Goal: Task Accomplishment & Management: Complete application form

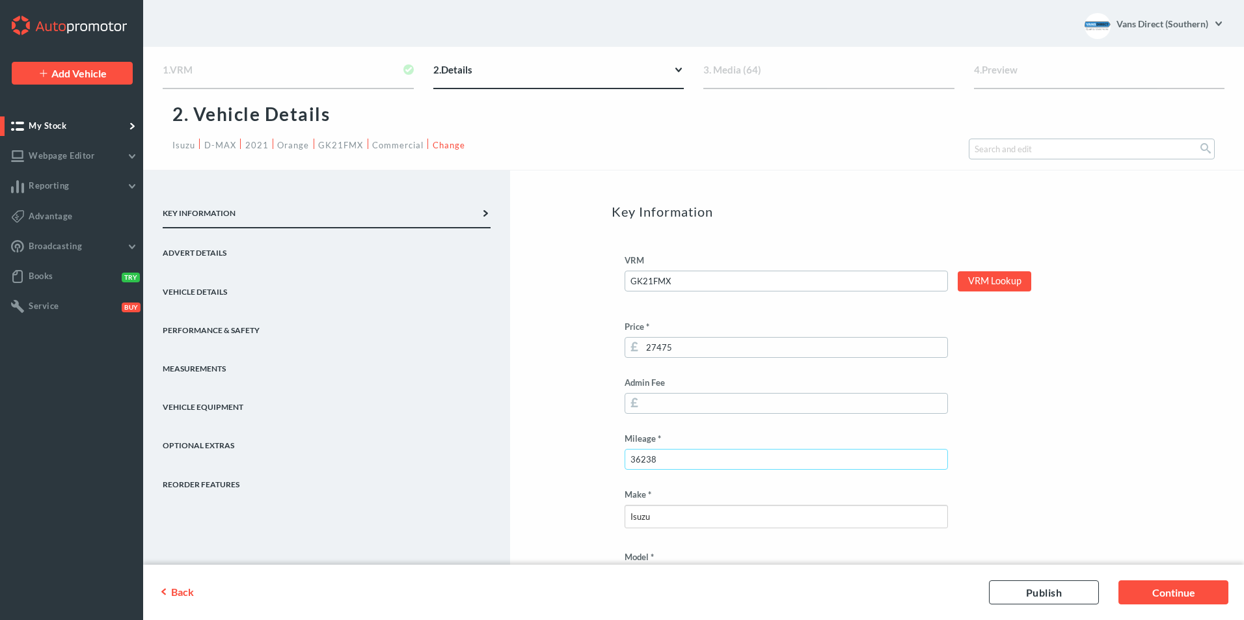
drag, startPoint x: 674, startPoint y: 463, endPoint x: 604, endPoint y: 463, distance: 70.3
type input "38592"
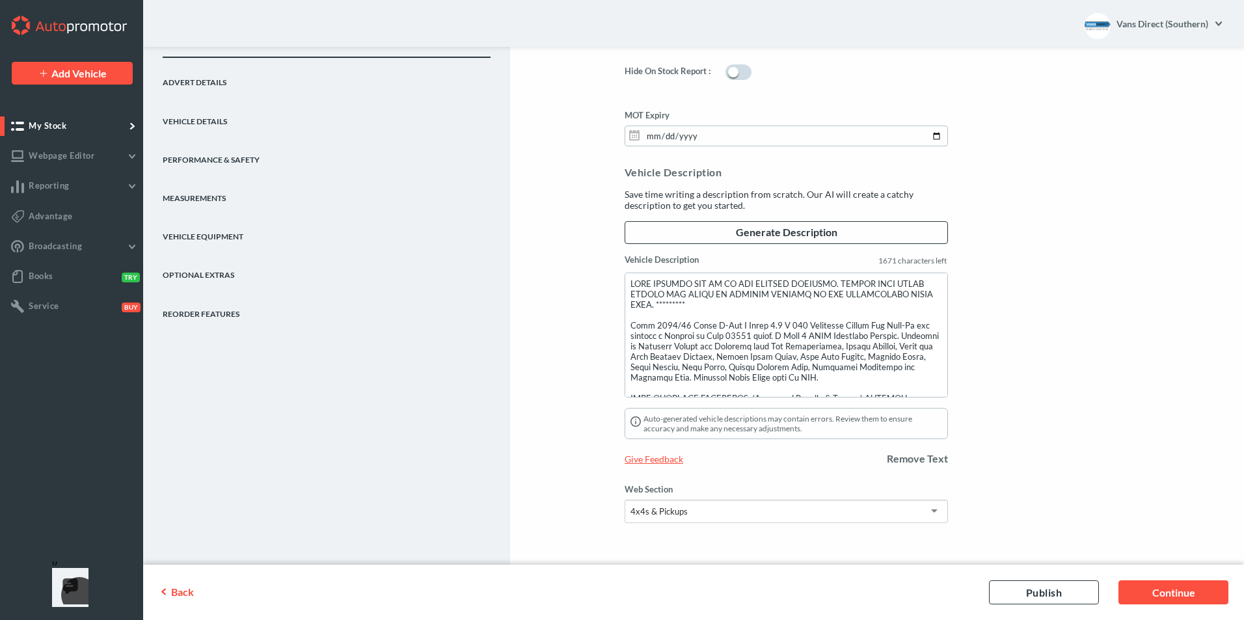
scroll to position [1089, 0]
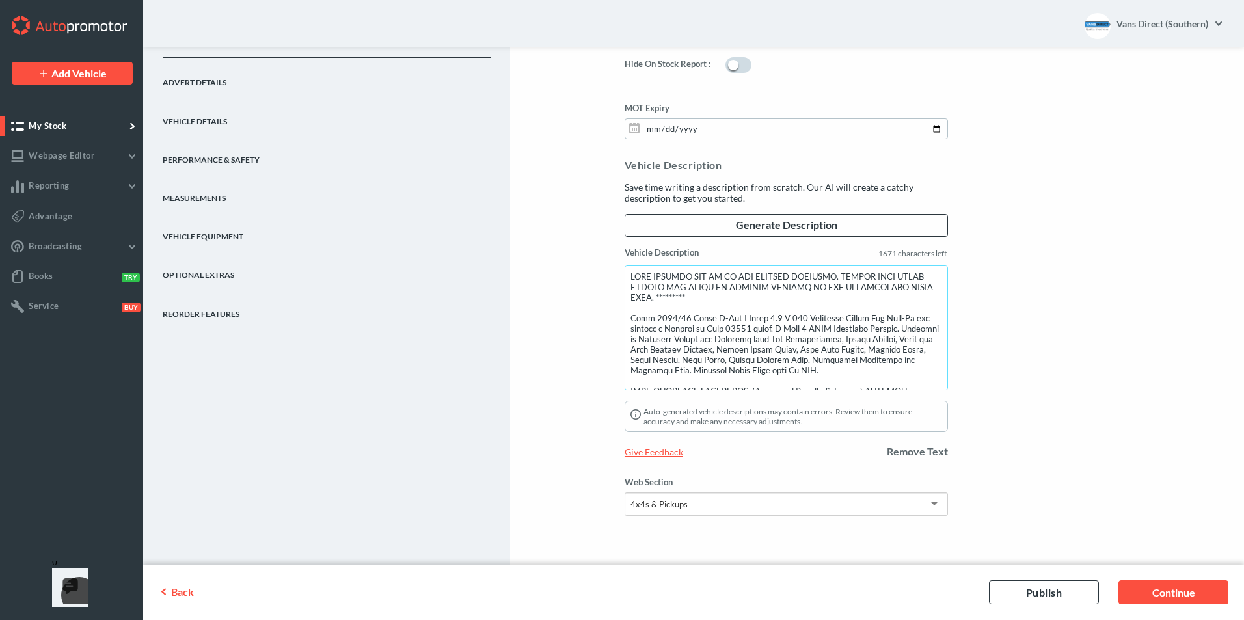
click at [748, 328] on textarea "Vehicle Description" at bounding box center [786, 327] width 323 height 125
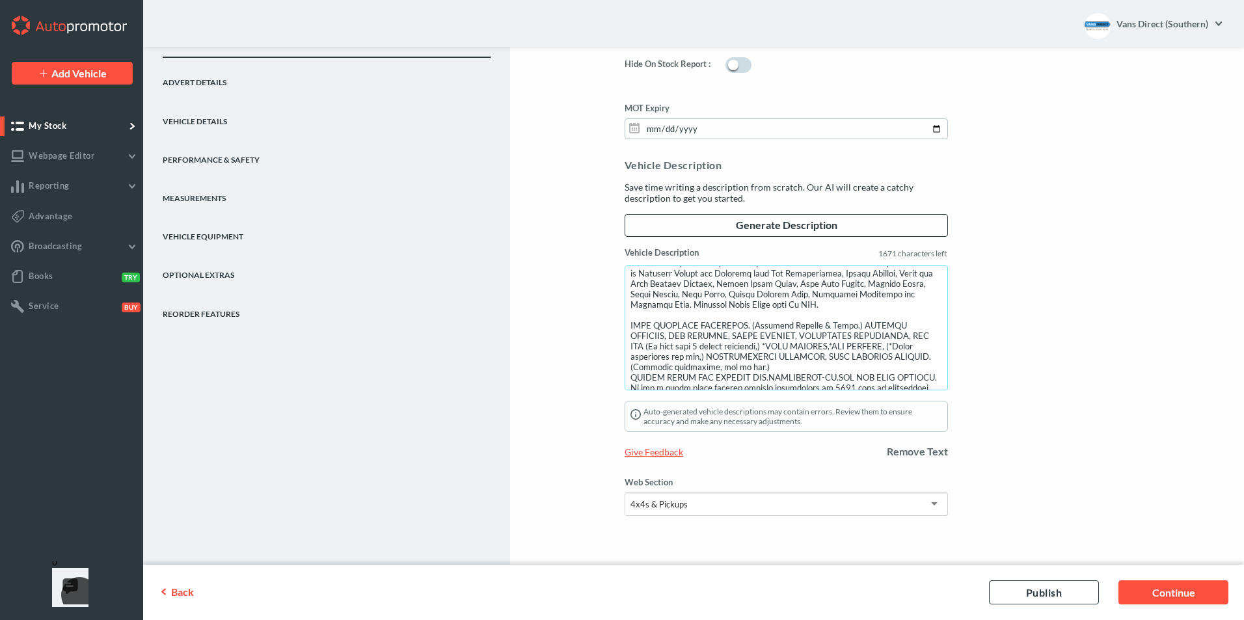
scroll to position [0, 0]
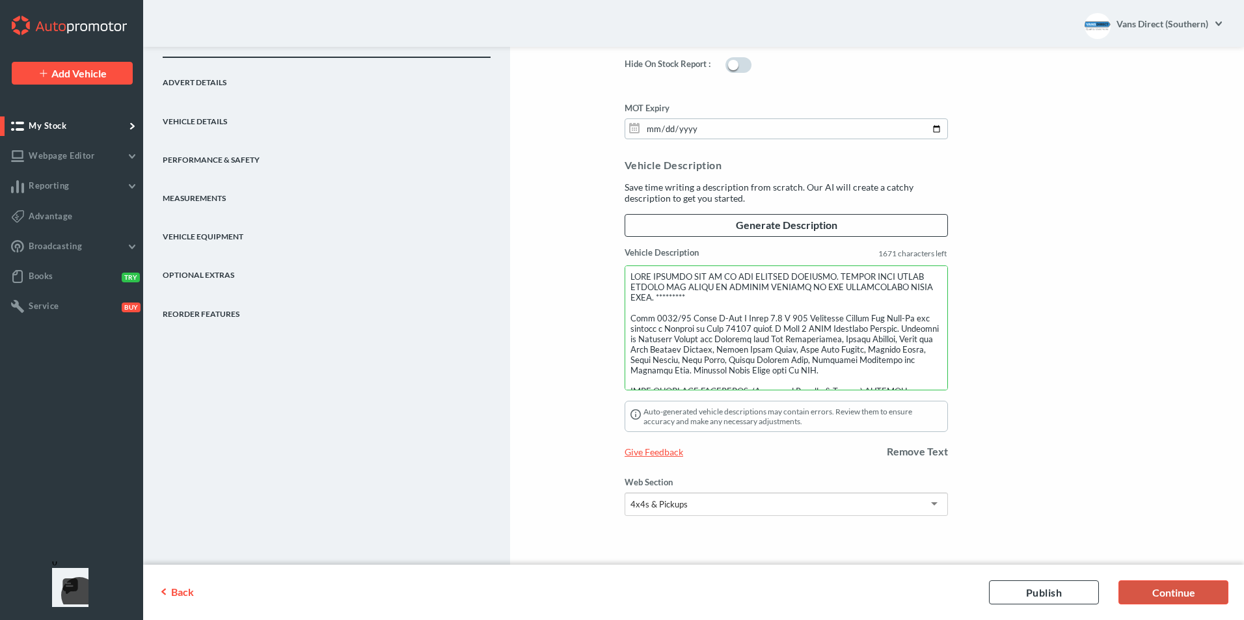
type textarea "THIS VEHICLE MAY BE AT OUR STORAGE FACILITY. PLEASE CALL AHEAD BEFORE YOU VISIT…"
click at [1167, 588] on link "Continue" at bounding box center [1174, 592] width 110 height 24
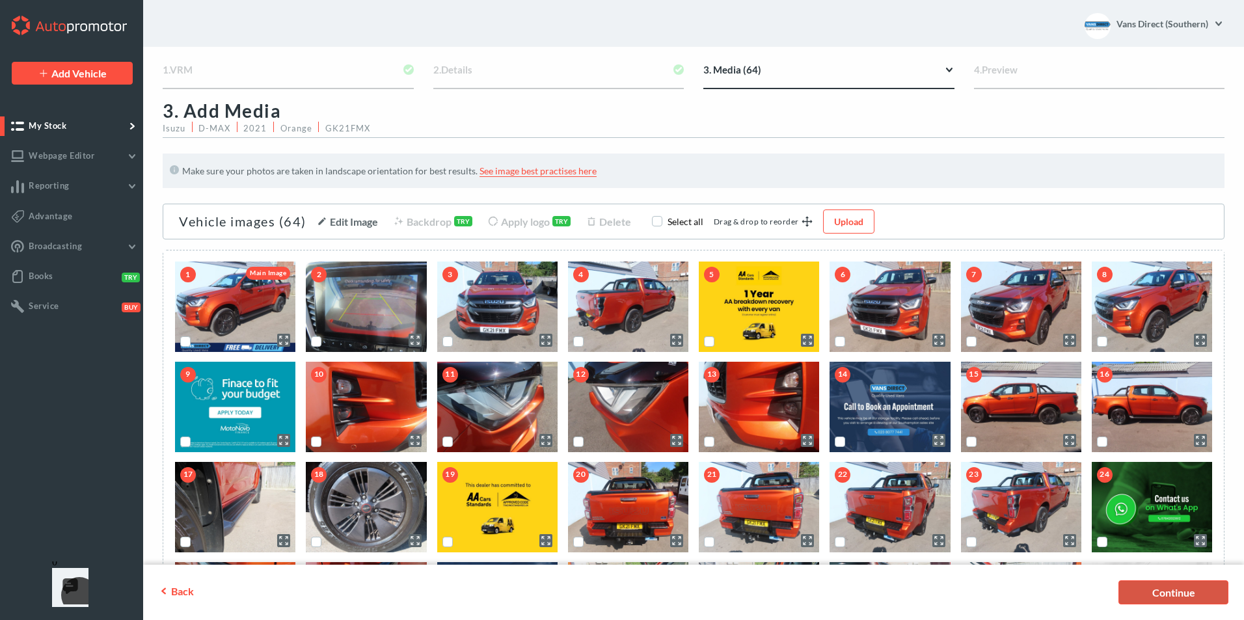
click at [1155, 592] on link "Continue" at bounding box center [1174, 592] width 110 height 24
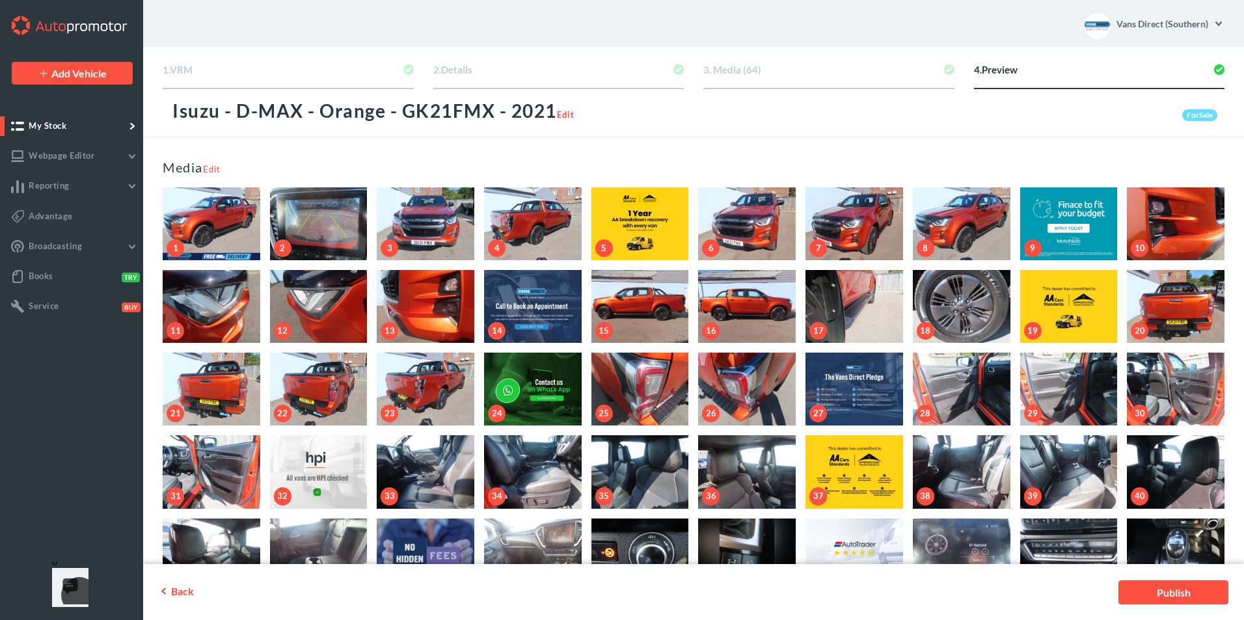
click at [1155, 592] on link "Publish" at bounding box center [1174, 592] width 110 height 24
